Goal: Task Accomplishment & Management: Manage account settings

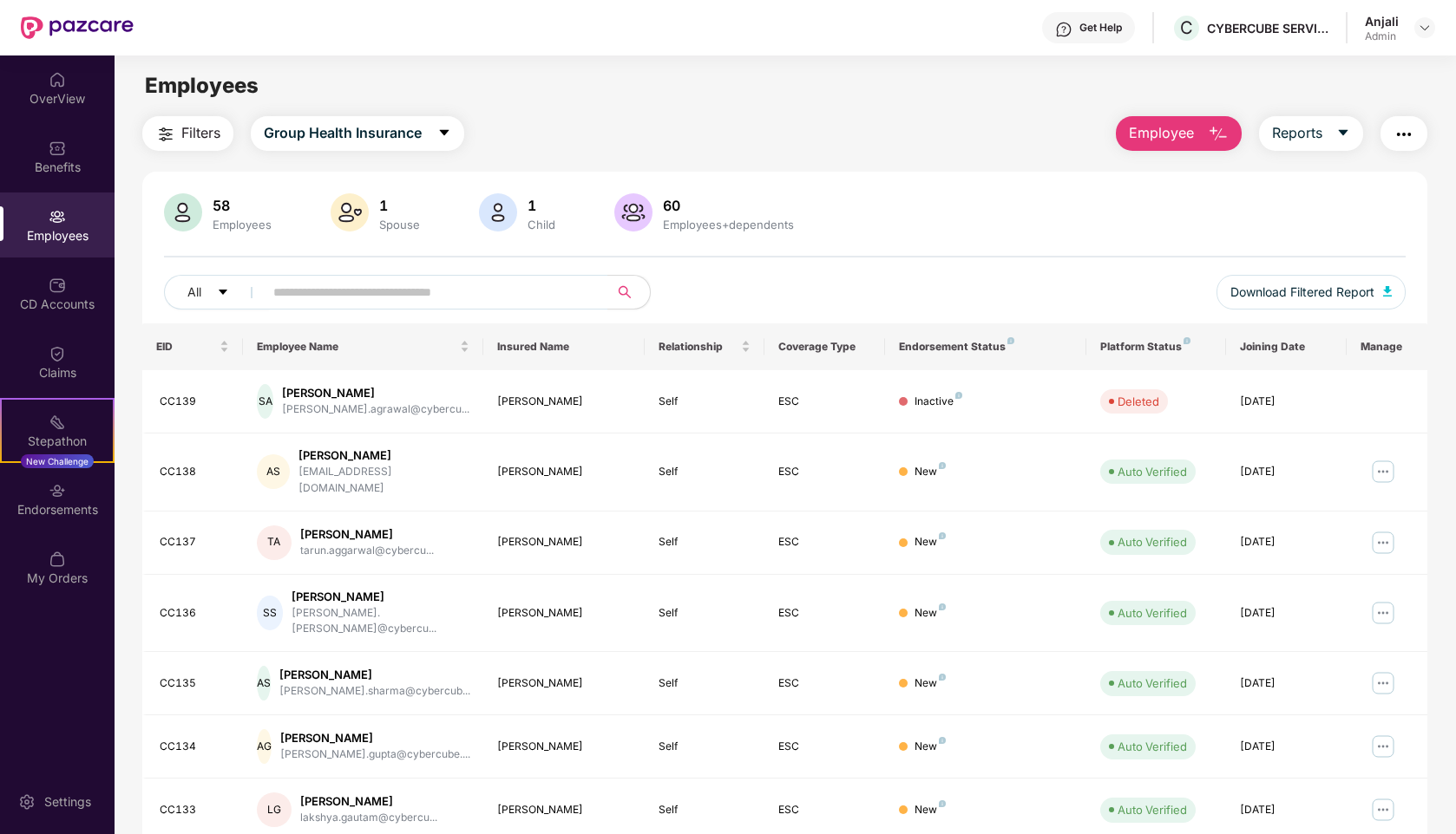
click at [59, 229] on div "Employees" at bounding box center [57, 236] width 114 height 18
click at [314, 294] on input "text" at bounding box center [428, 293] width 311 height 26
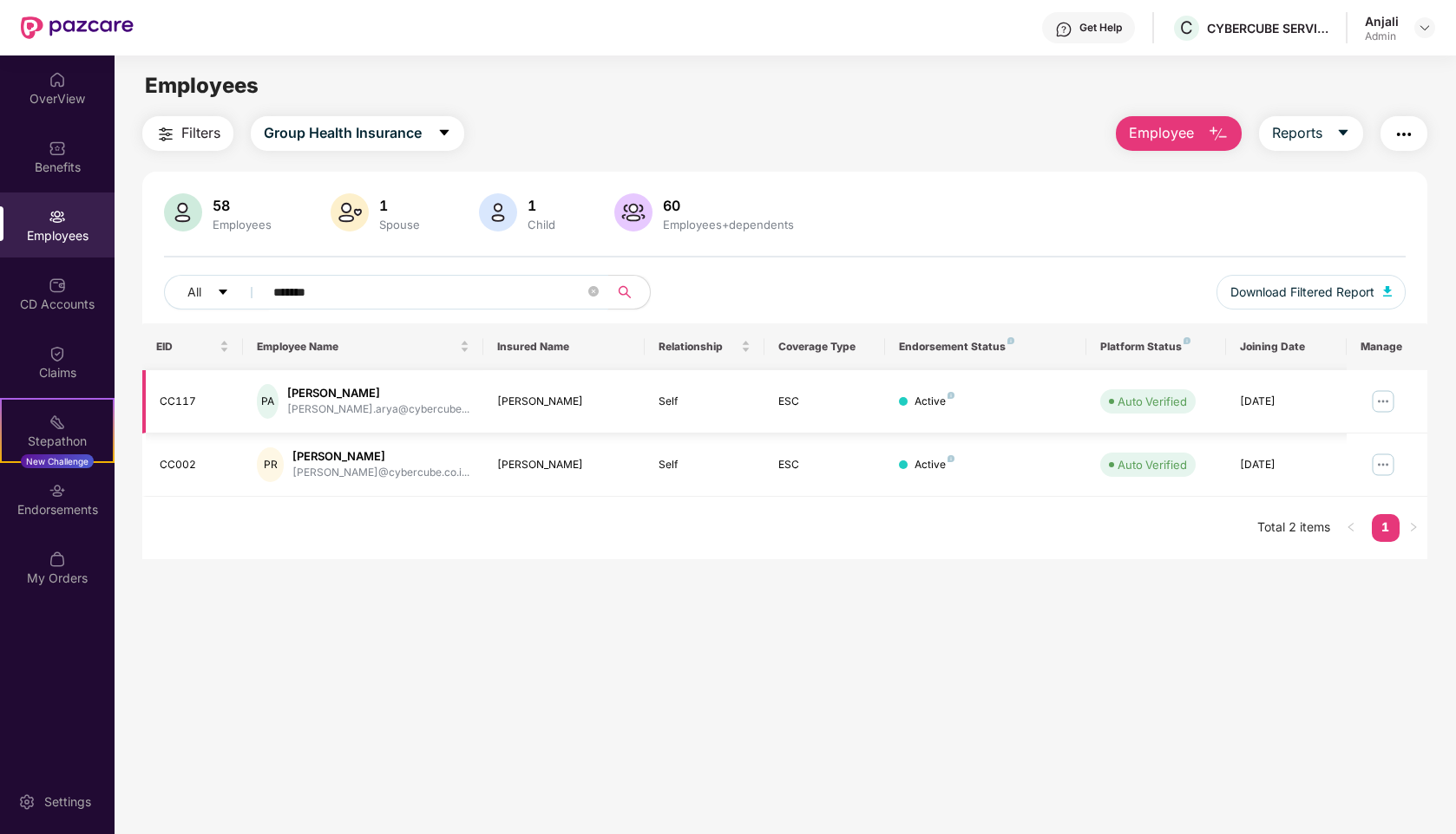
type input "*******"
click at [1378, 405] on img at bounding box center [1383, 401] width 28 height 28
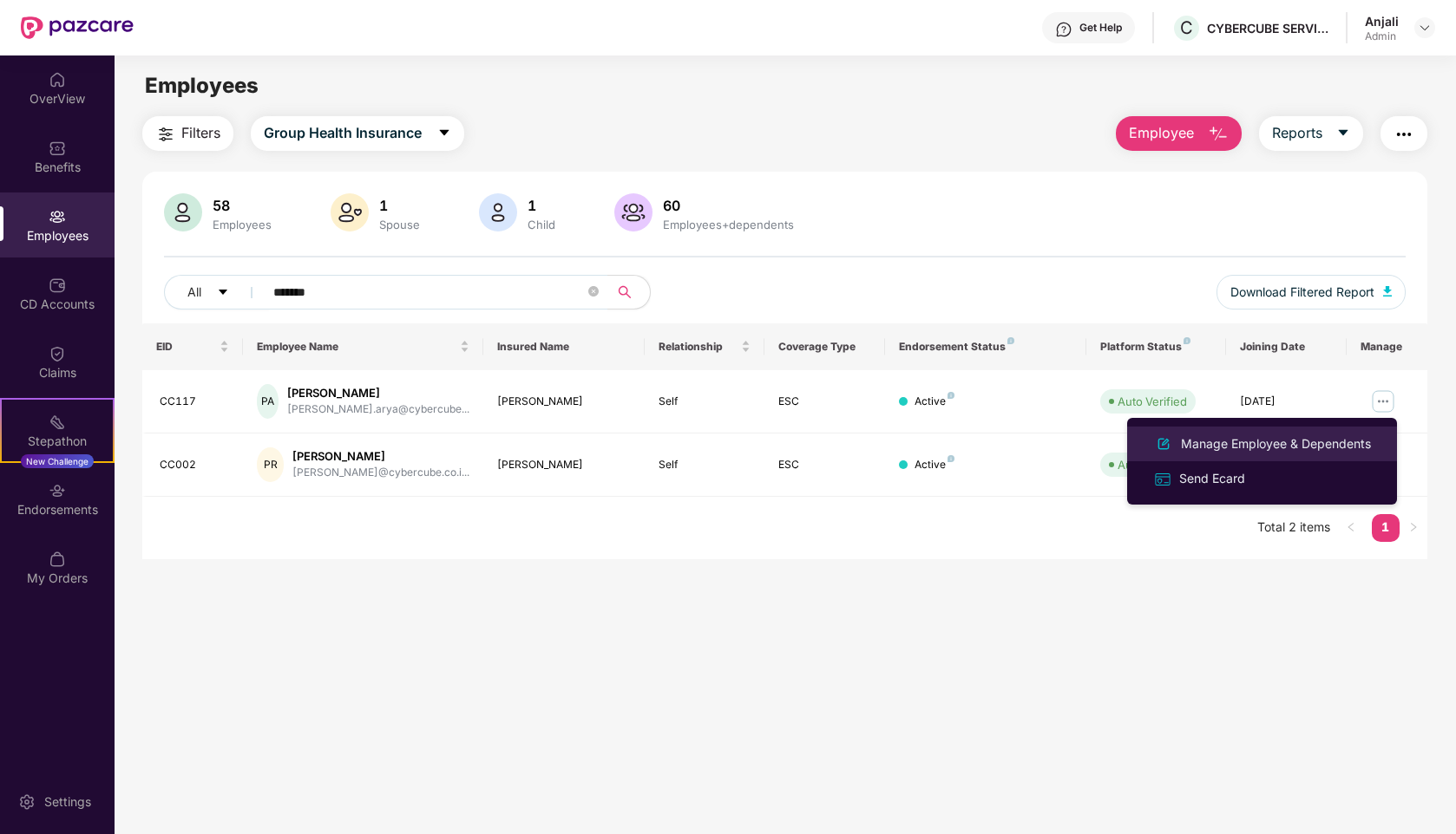
click at [1250, 437] on div "Manage Employee & Dependents" at bounding box center [1276, 444] width 197 height 20
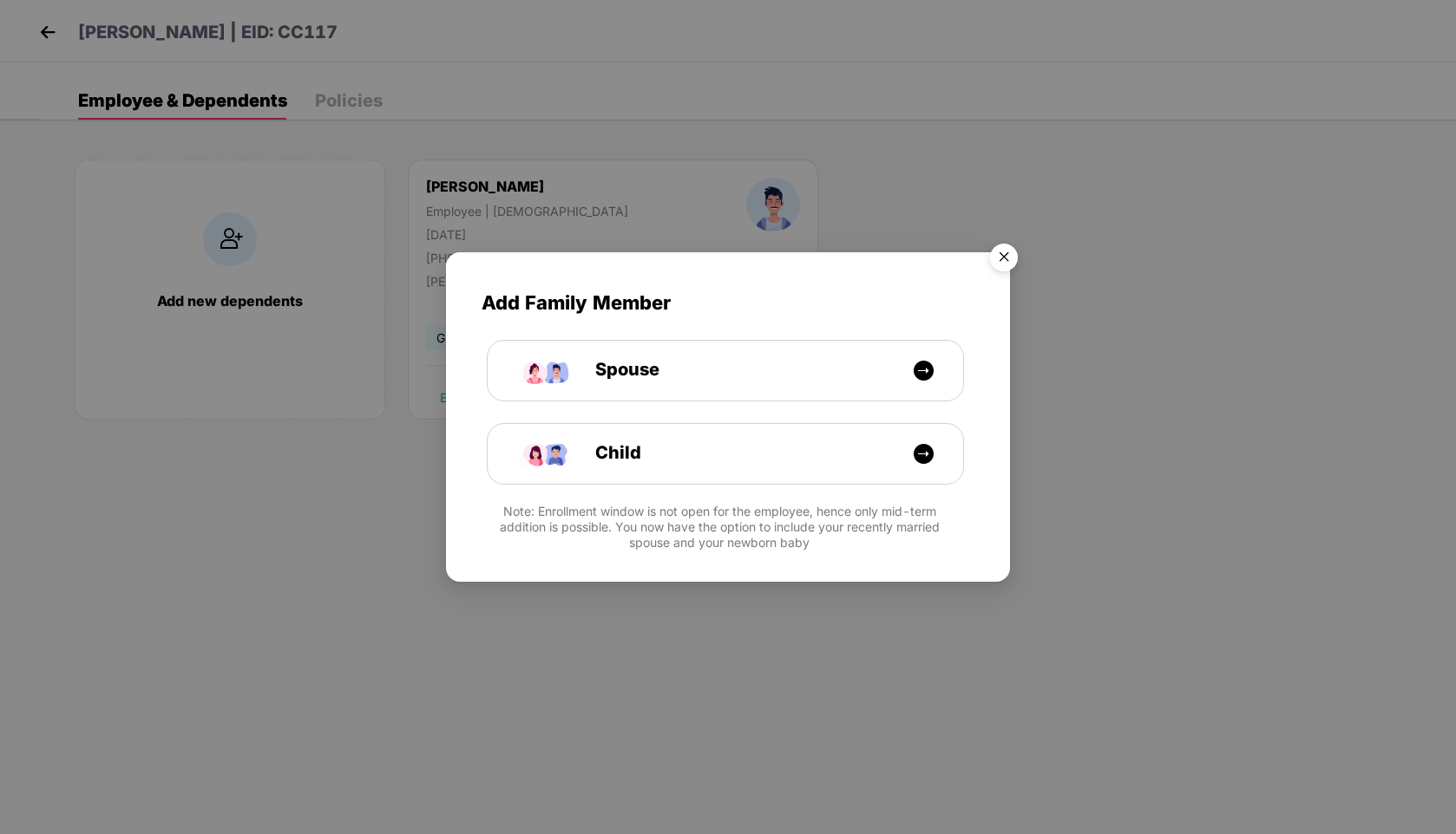
click at [1014, 260] on img "Close" at bounding box center [1003, 260] width 48 height 48
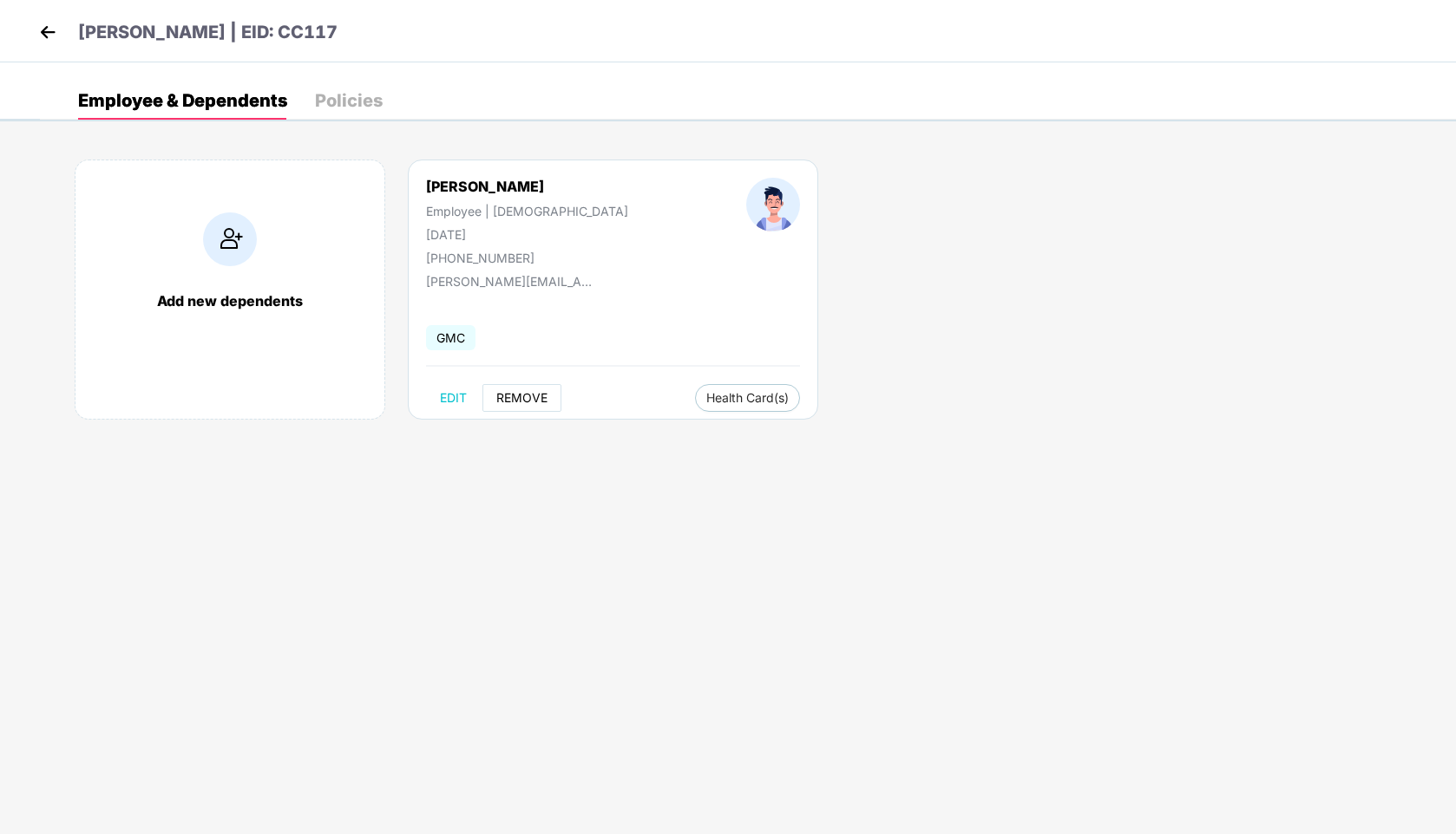
click at [509, 399] on span "REMOVE" at bounding box center [521, 397] width 51 height 14
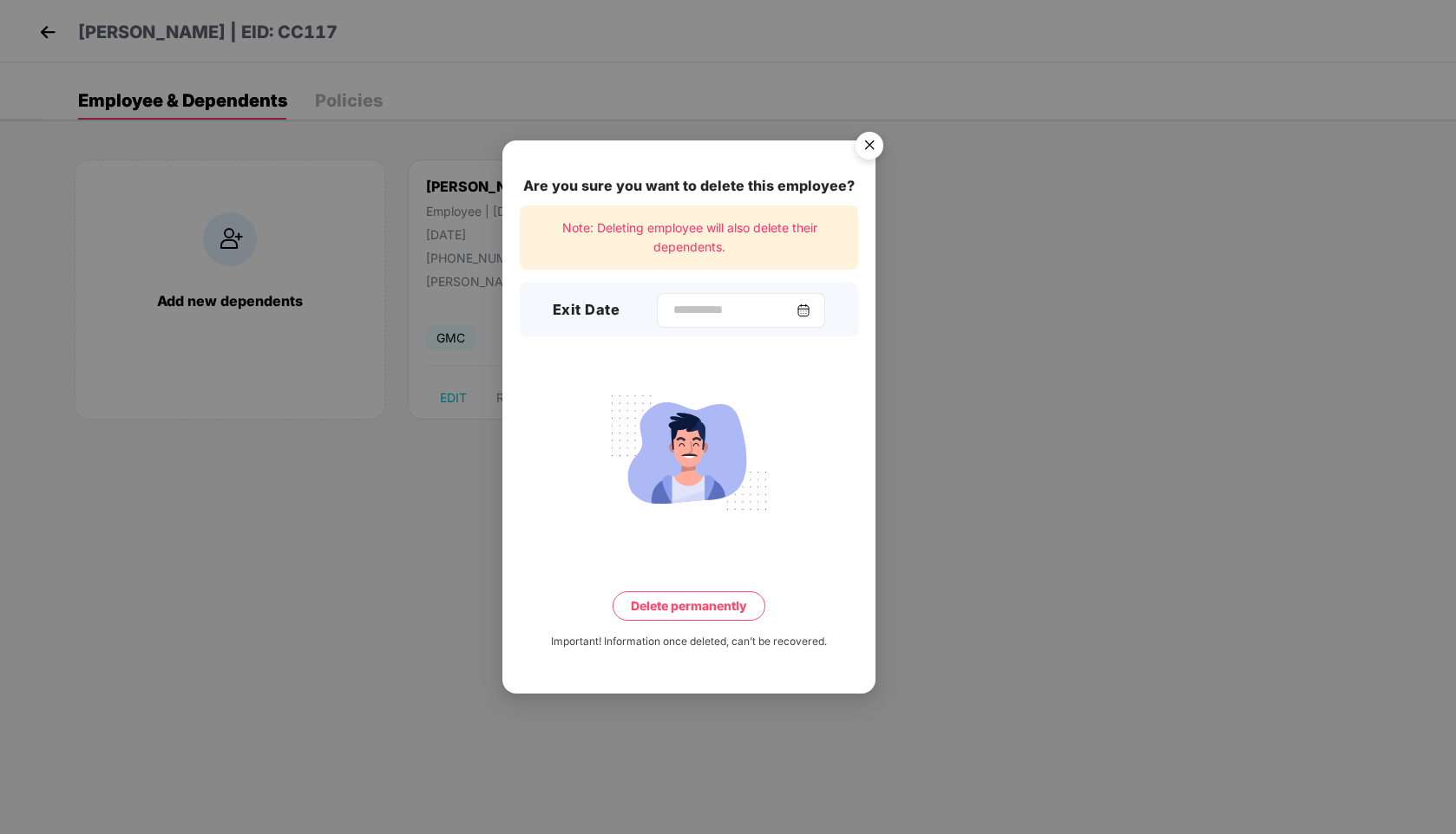
click at [810, 314] on img at bounding box center [803, 310] width 14 height 14
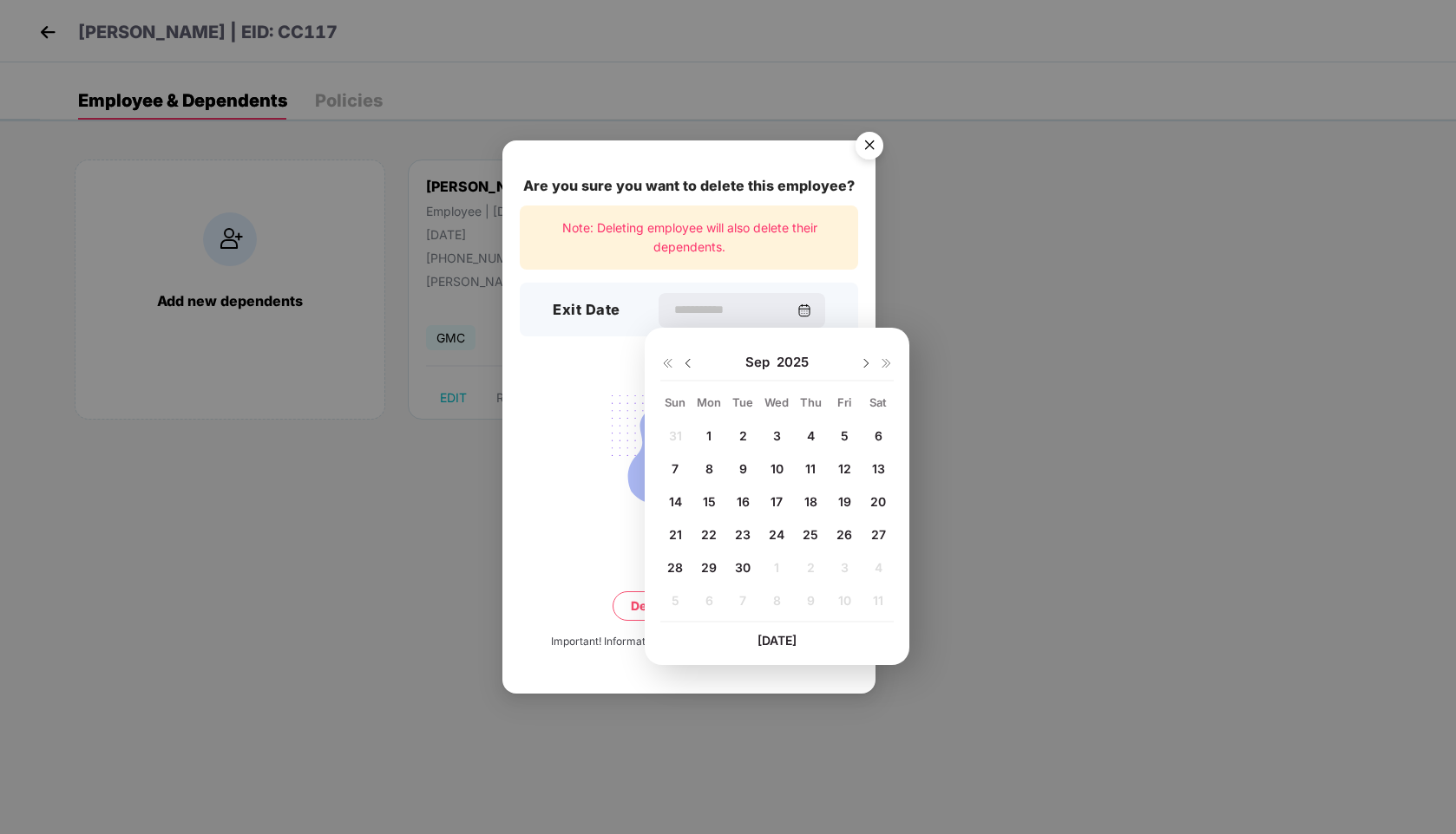
click at [742, 571] on span "30" at bounding box center [742, 567] width 16 height 15
type input "**********"
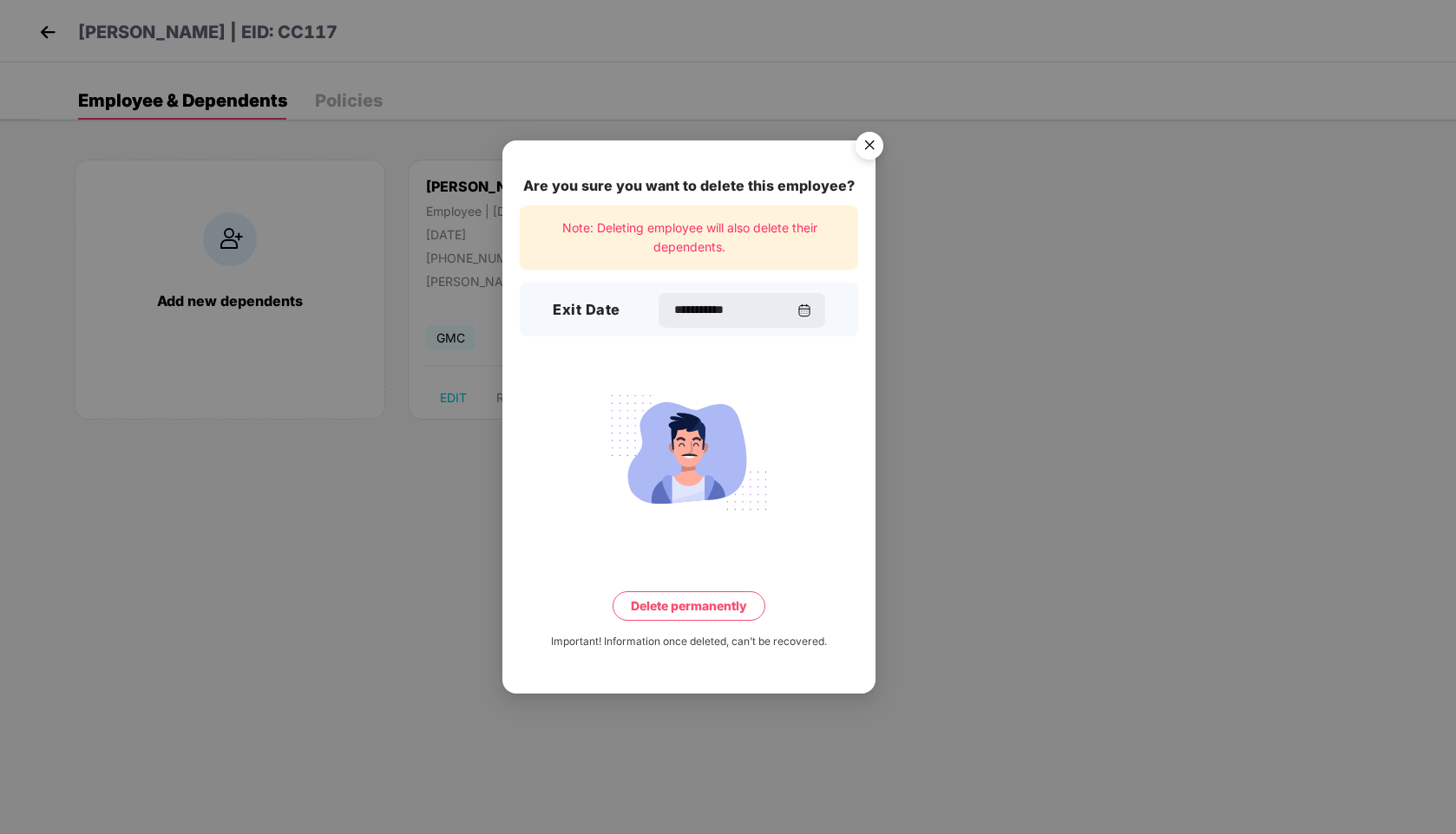
click at [709, 606] on button "Delete permanently" at bounding box center [689, 606] width 152 height 30
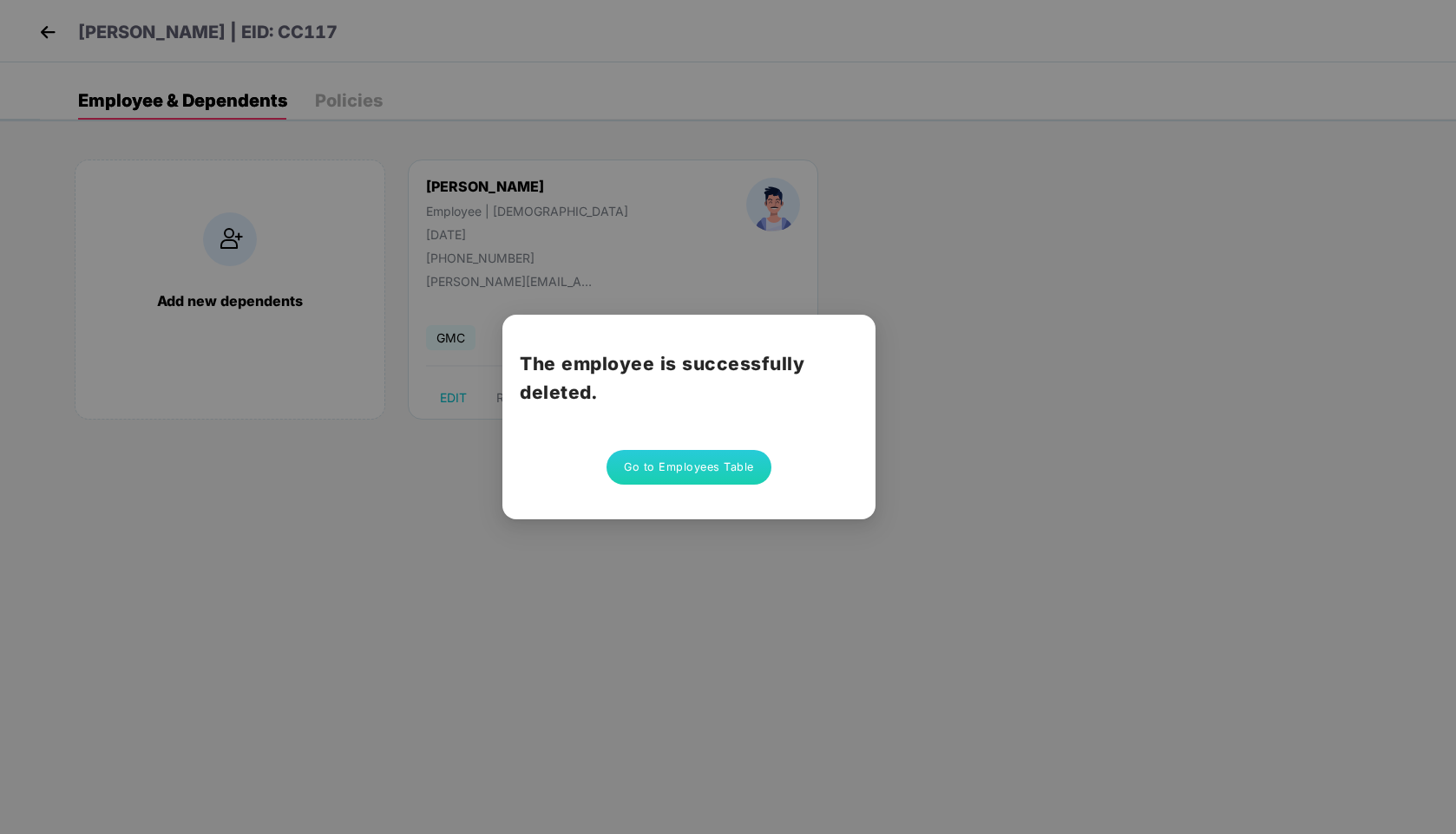
click at [720, 472] on button "Go to Employees Table" at bounding box center [689, 467] width 164 height 34
